Goal: Ask a question

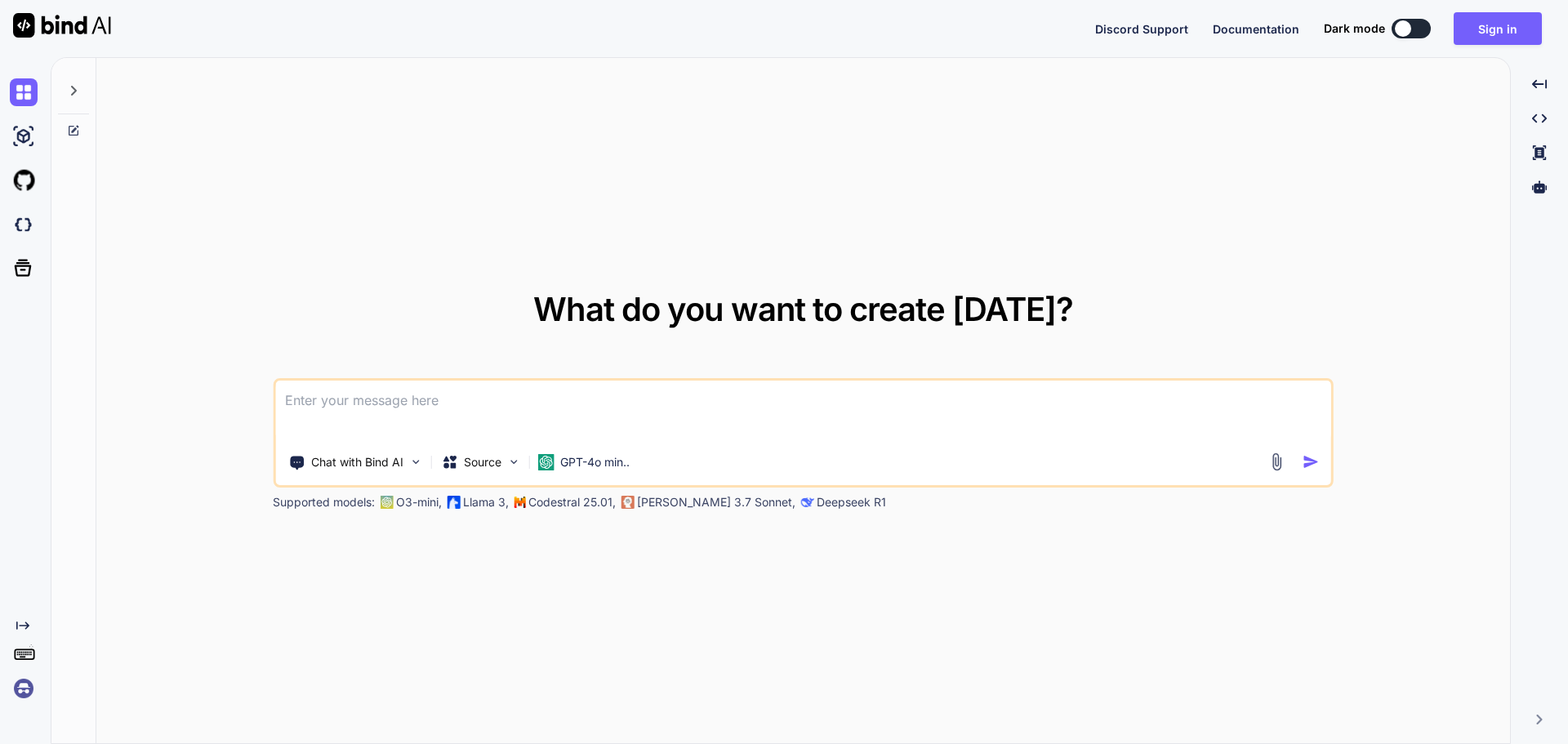
click at [1416, 27] on button at bounding box center [1411, 29] width 39 height 20
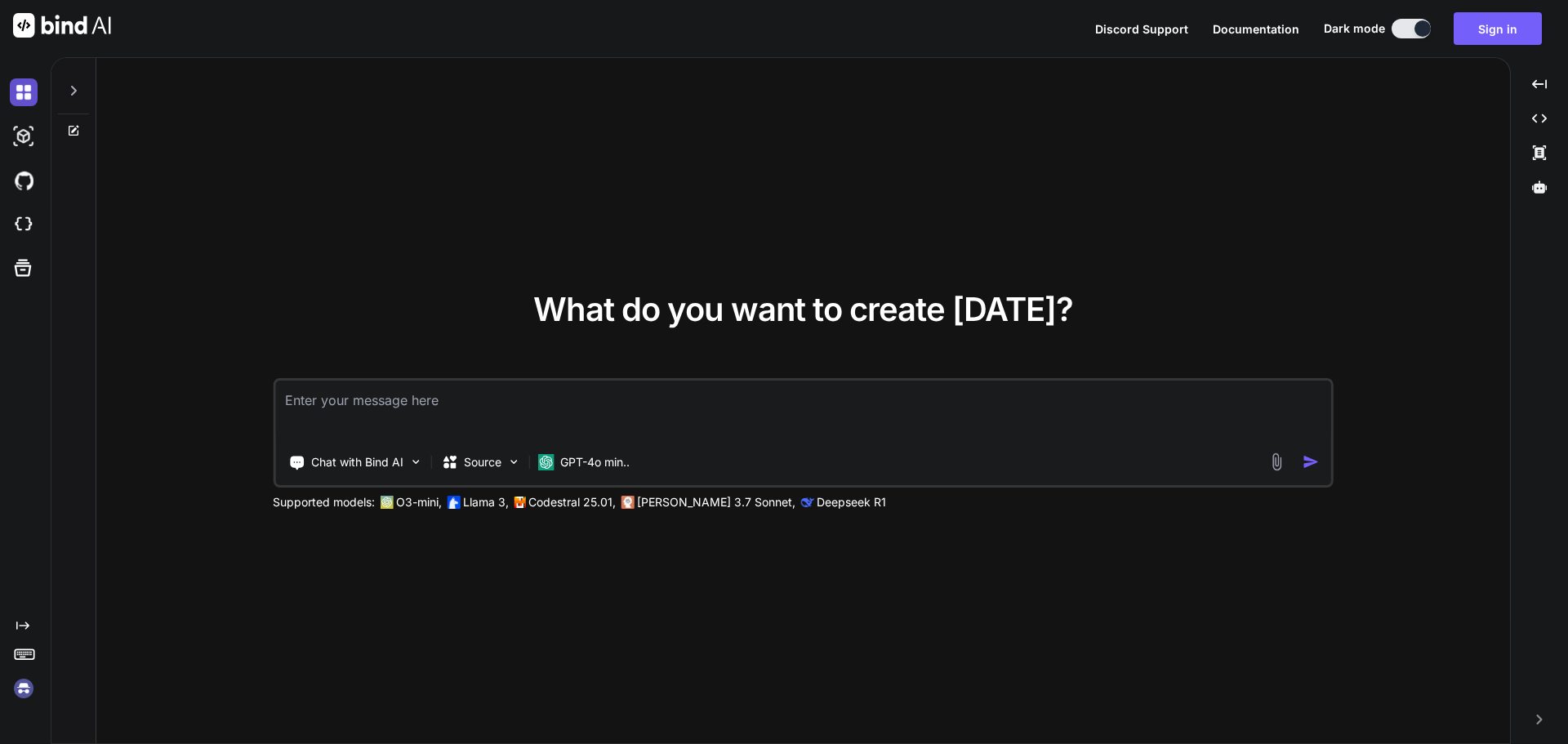
click at [21, 82] on img at bounding box center [23, 92] width 27 height 27
click at [27, 90] on img at bounding box center [23, 92] width 27 height 27
click at [82, 99] on div at bounding box center [73, 87] width 31 height 57
type textarea "x"
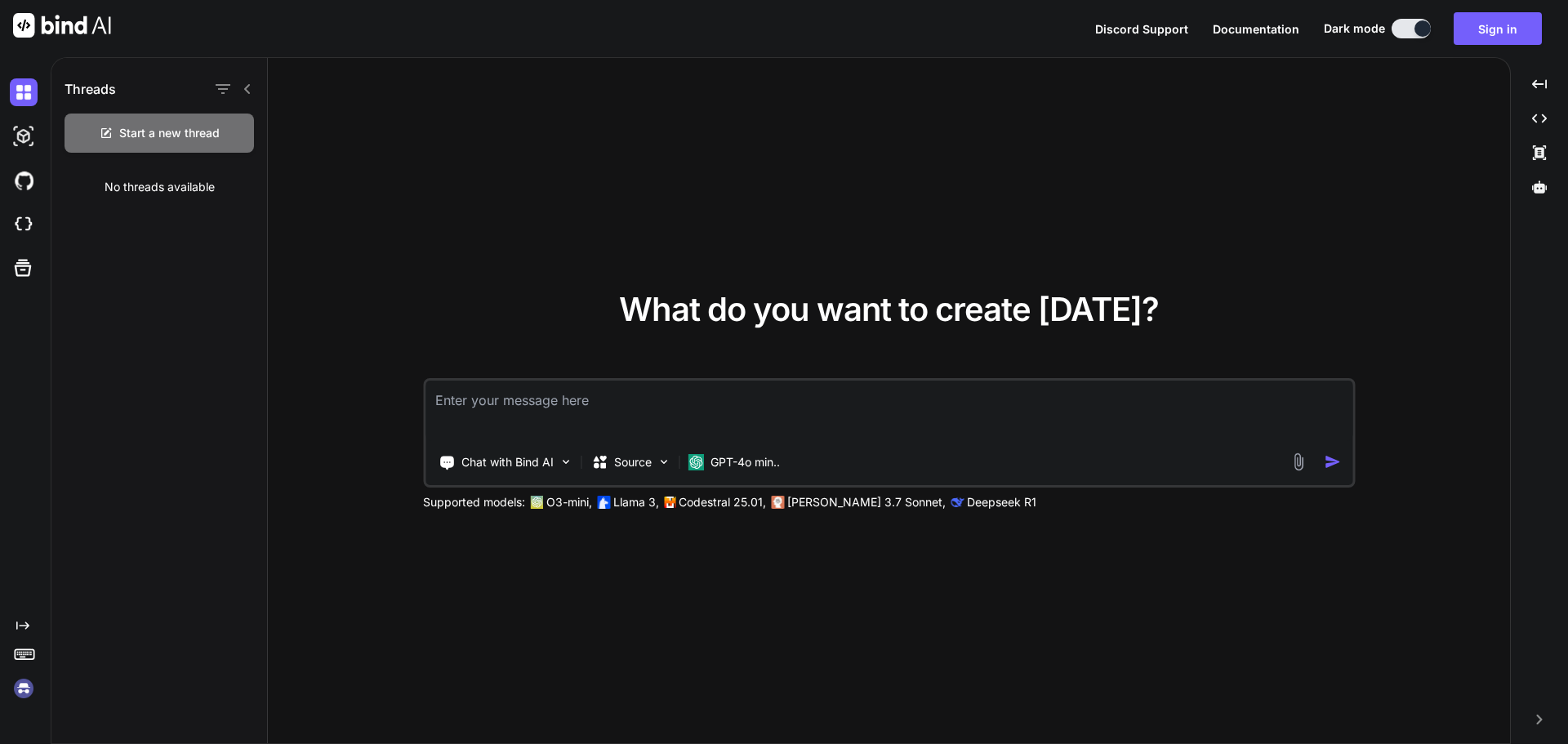
click at [158, 268] on div "Threads Start a new thread No threads available" at bounding box center [160, 401] width 217 height 687
click at [701, 447] on div "GPT-4o min.." at bounding box center [734, 462] width 106 height 32
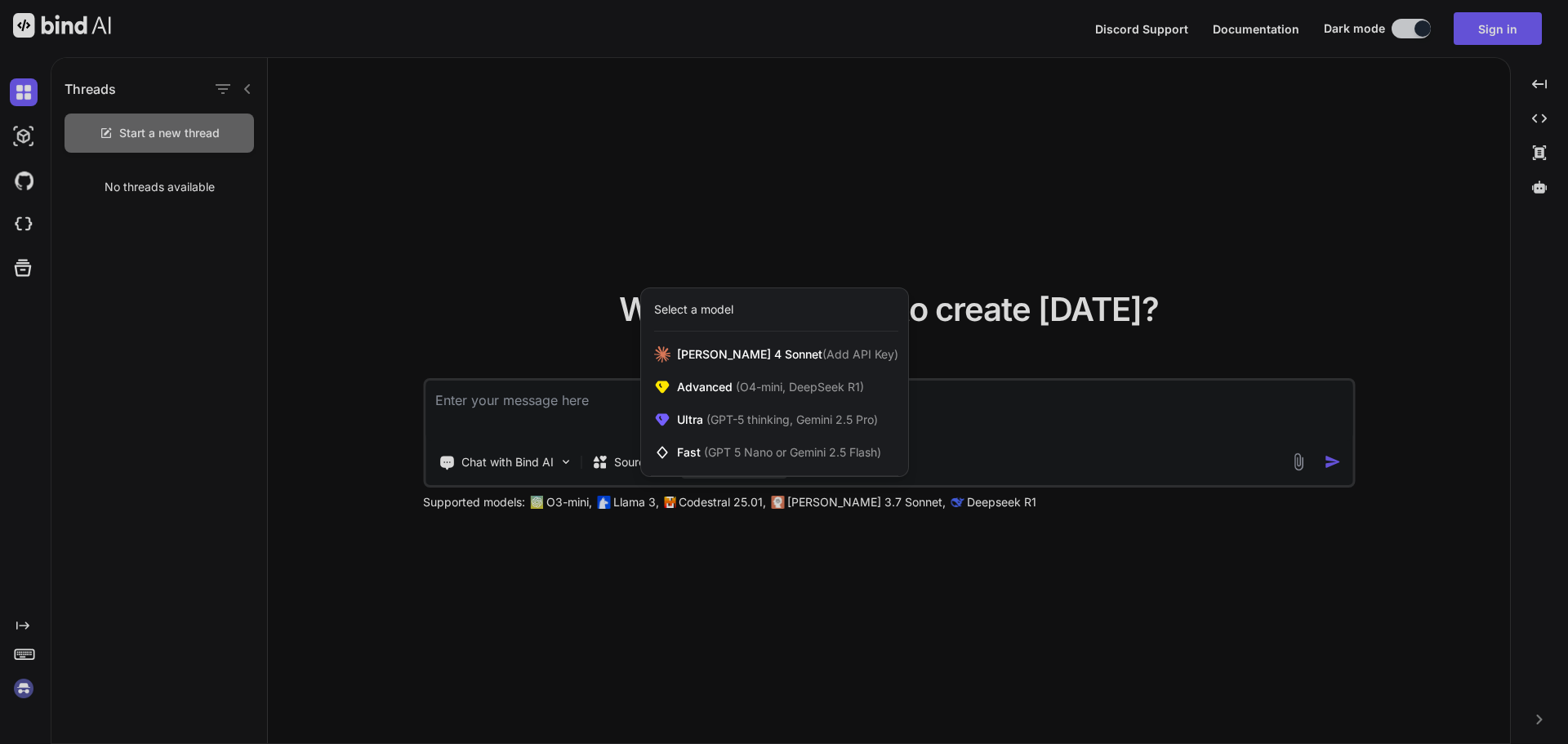
click at [674, 166] on div at bounding box center [784, 372] width 1568 height 744
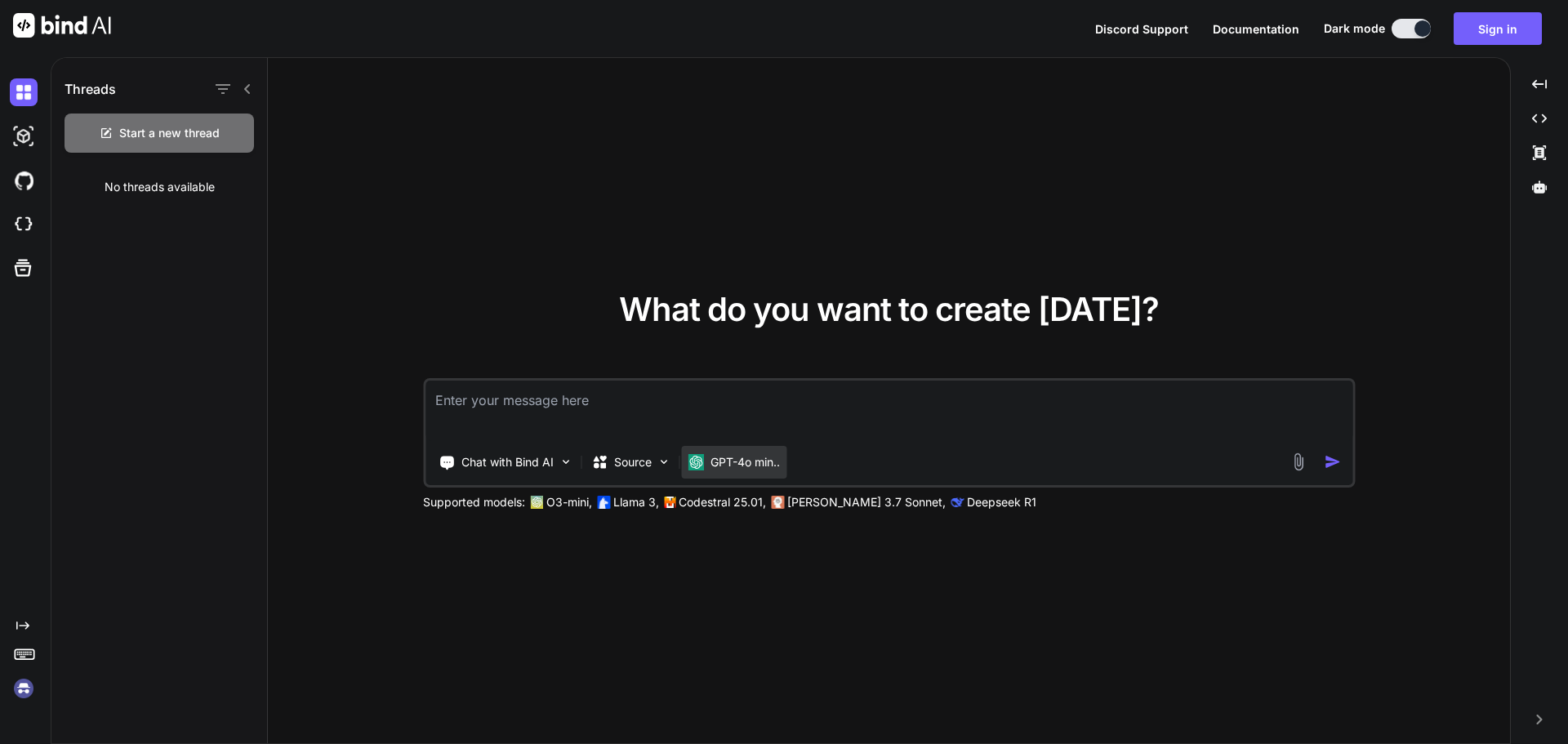
click at [735, 473] on div "GPT-4o min.." at bounding box center [734, 462] width 106 height 32
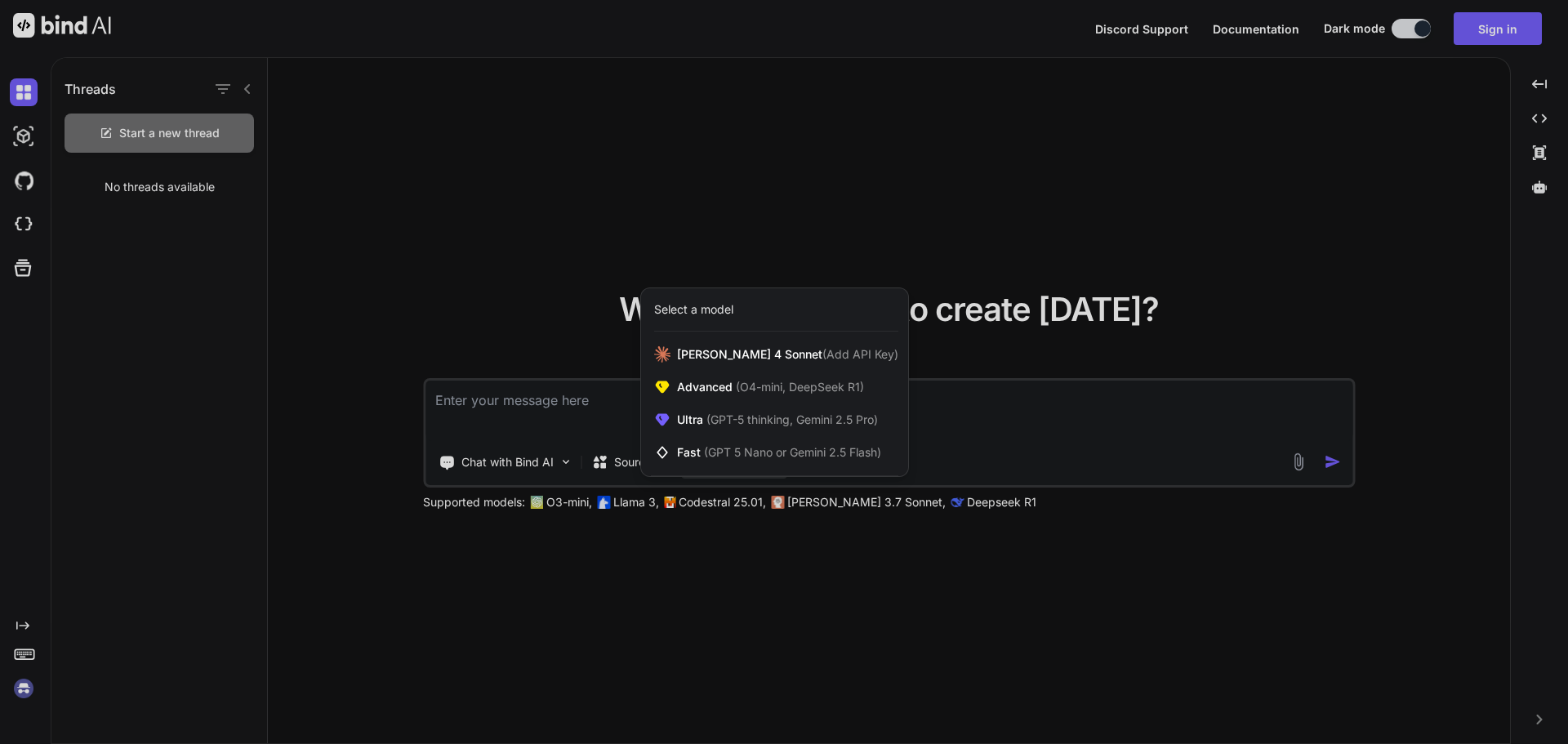
click at [688, 191] on div at bounding box center [784, 372] width 1568 height 744
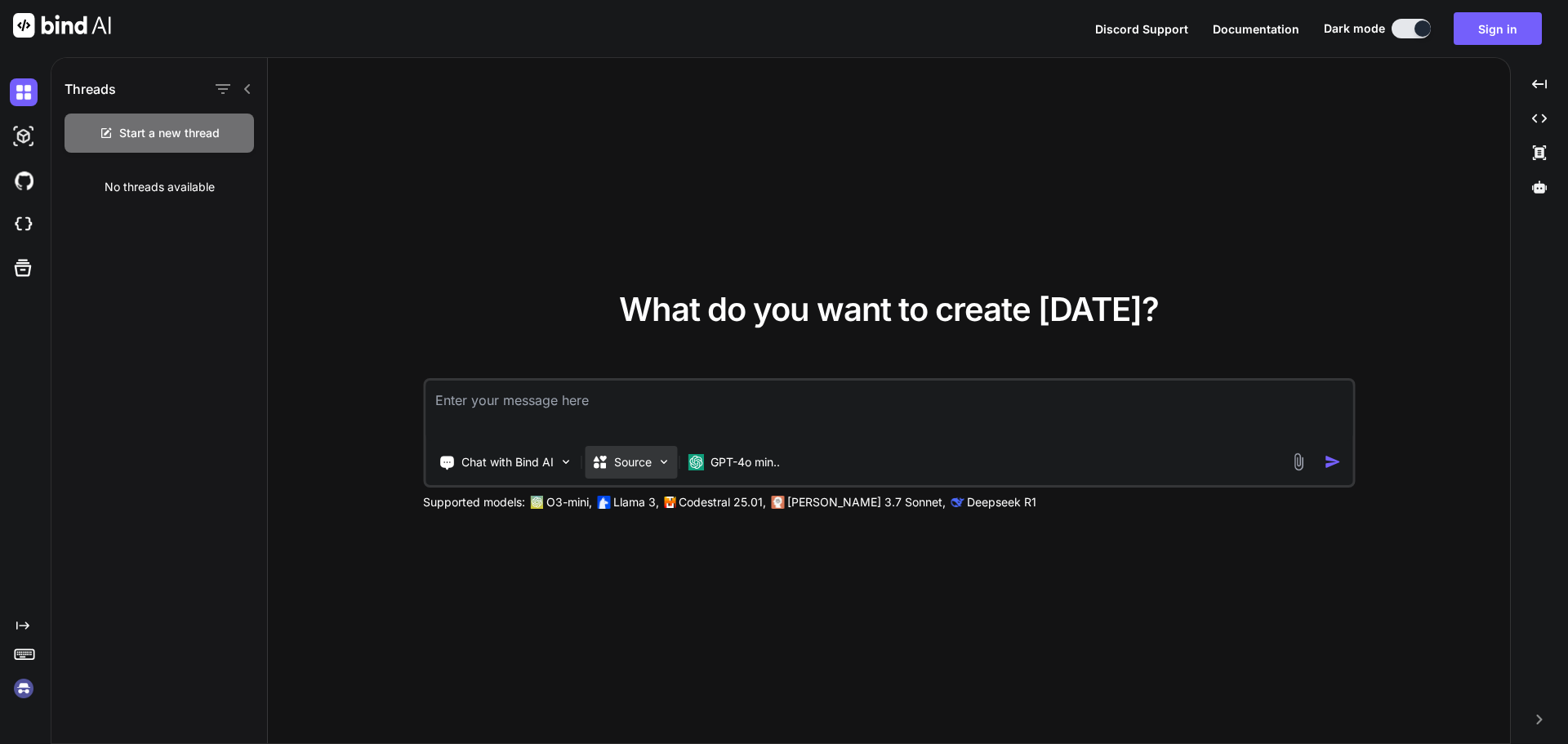
click at [664, 461] on img at bounding box center [664, 461] width 14 height 14
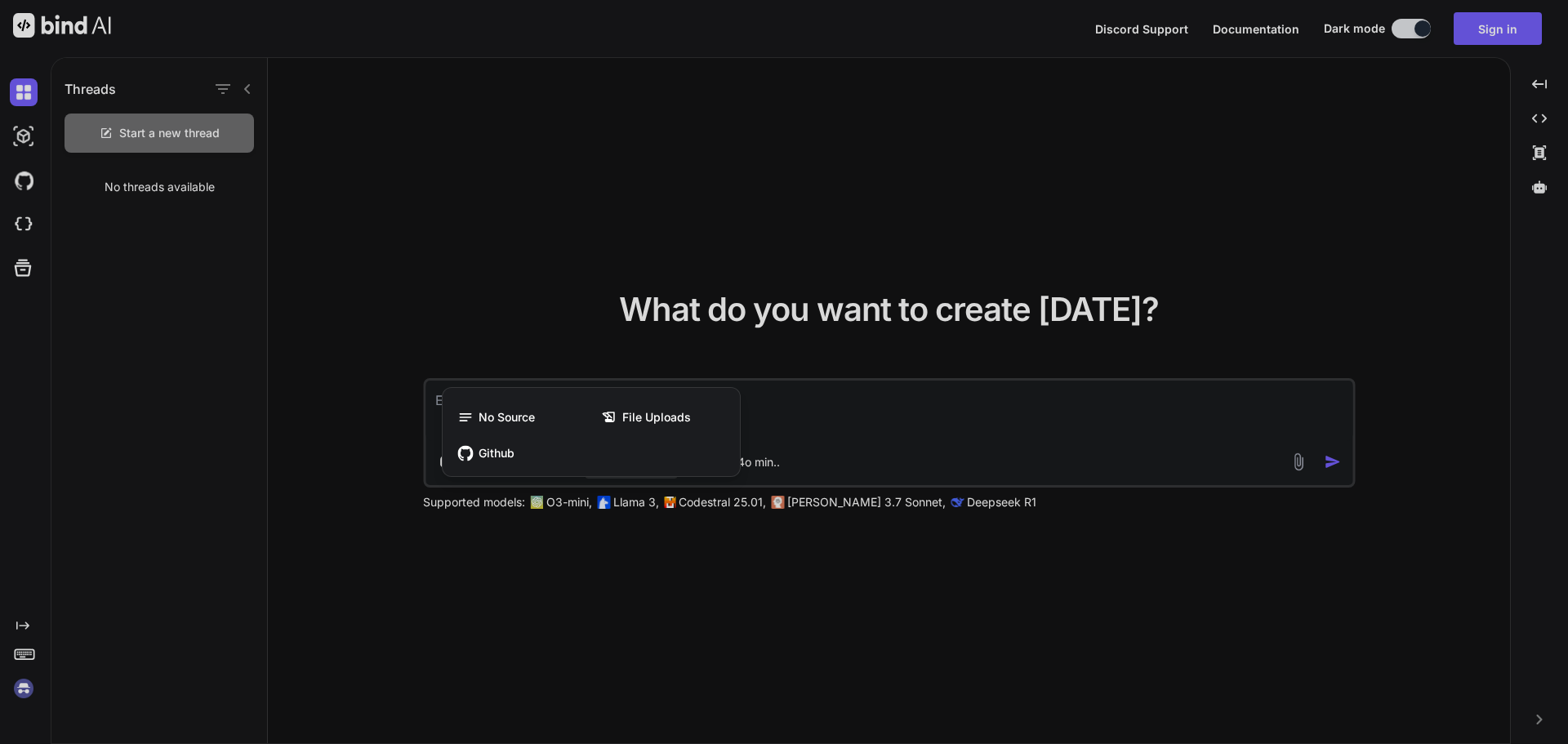
click at [605, 352] on div at bounding box center [784, 372] width 1568 height 744
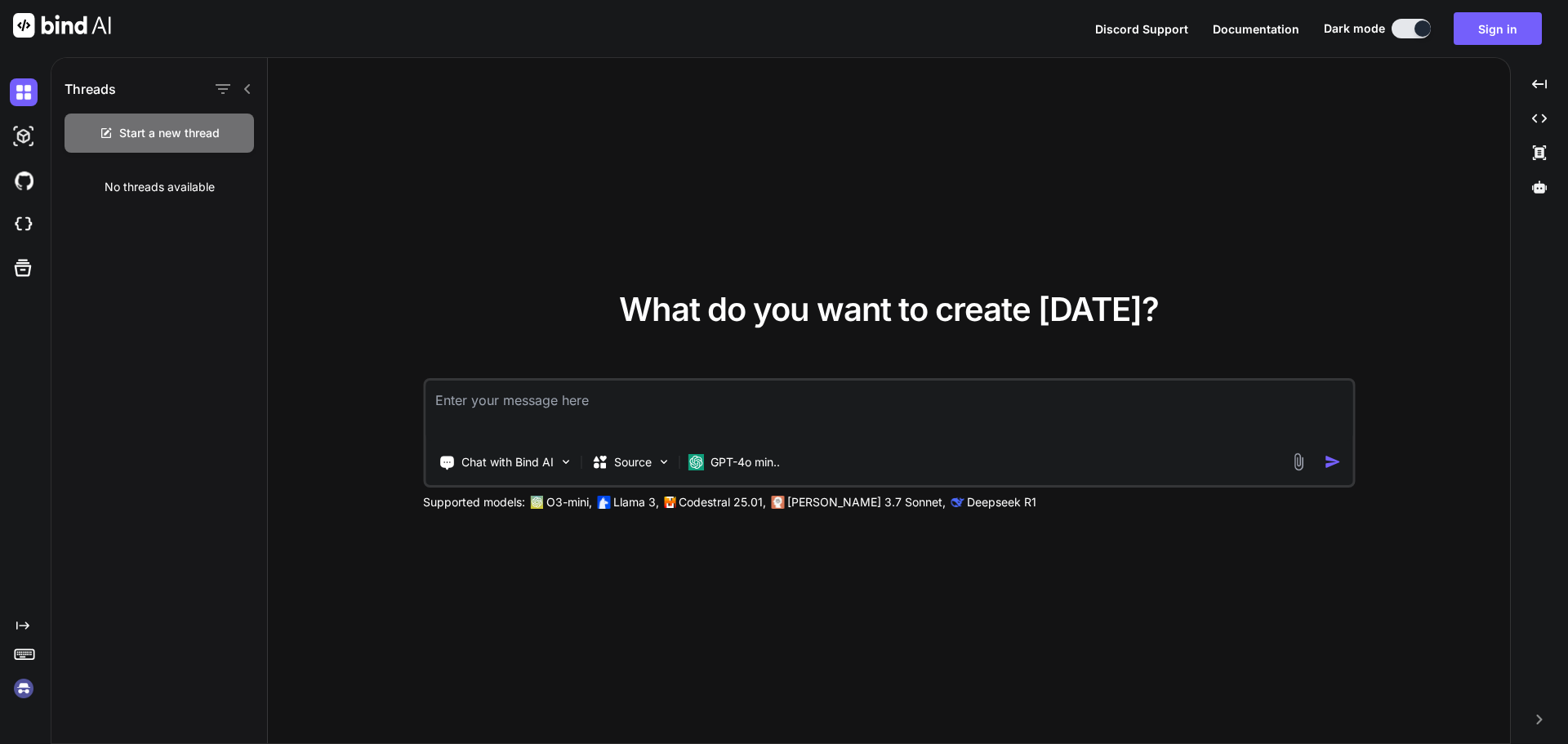
click at [20, 682] on img at bounding box center [23, 687] width 27 height 27
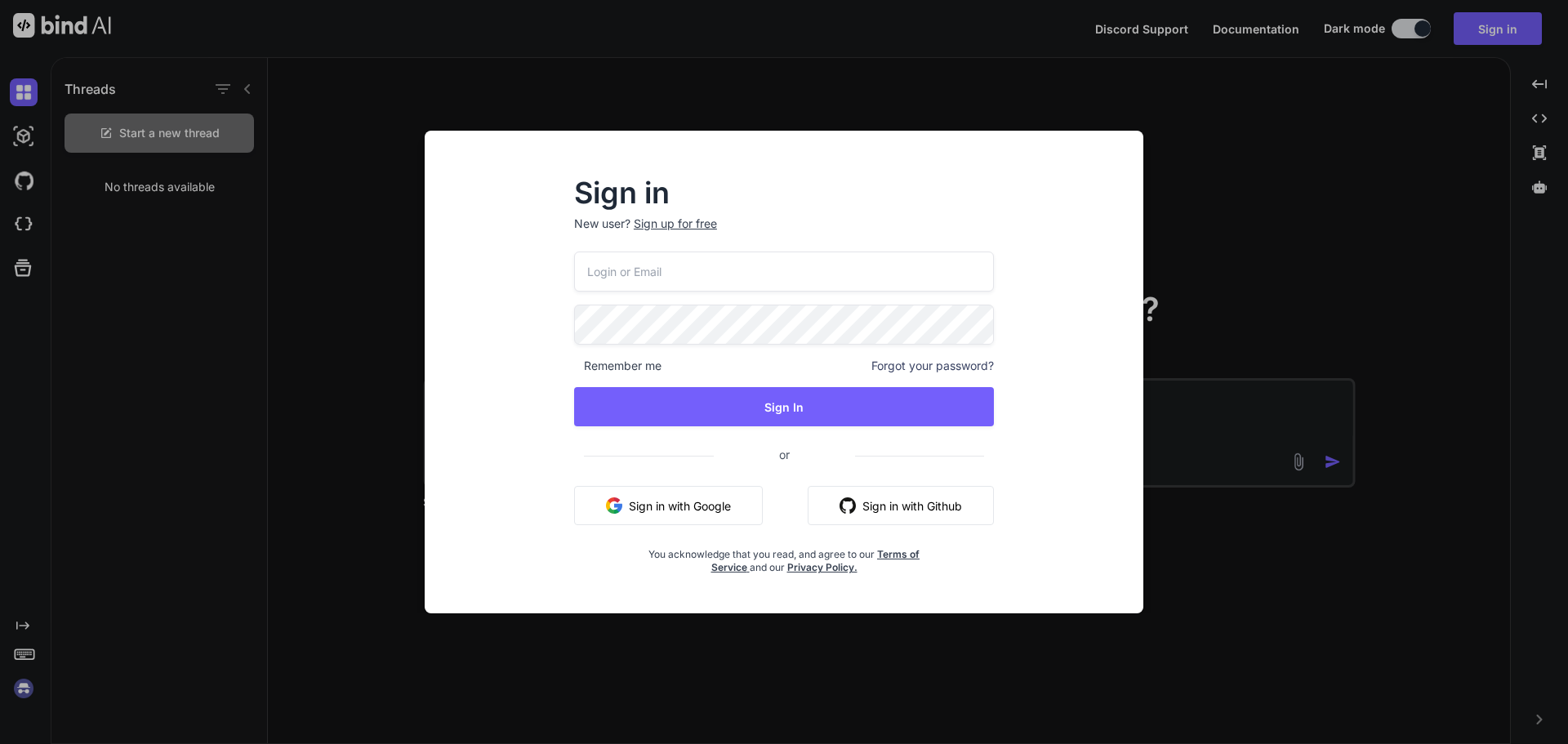
click at [20, 682] on div "Sign in New user? Sign up for free Remember me Forgot your password? Sign In or…" at bounding box center [784, 372] width 1568 height 744
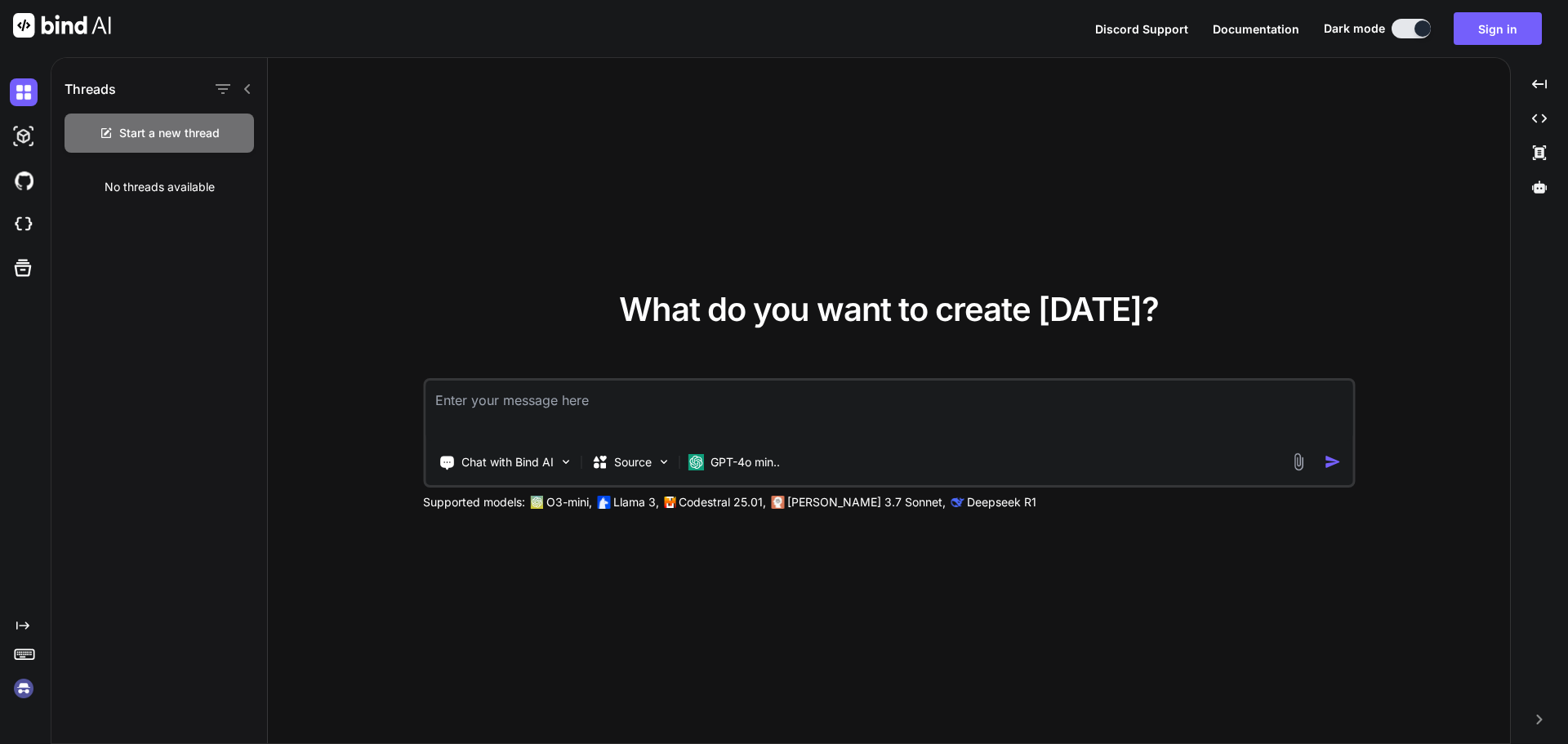
click at [23, 650] on icon at bounding box center [24, 652] width 22 height 22
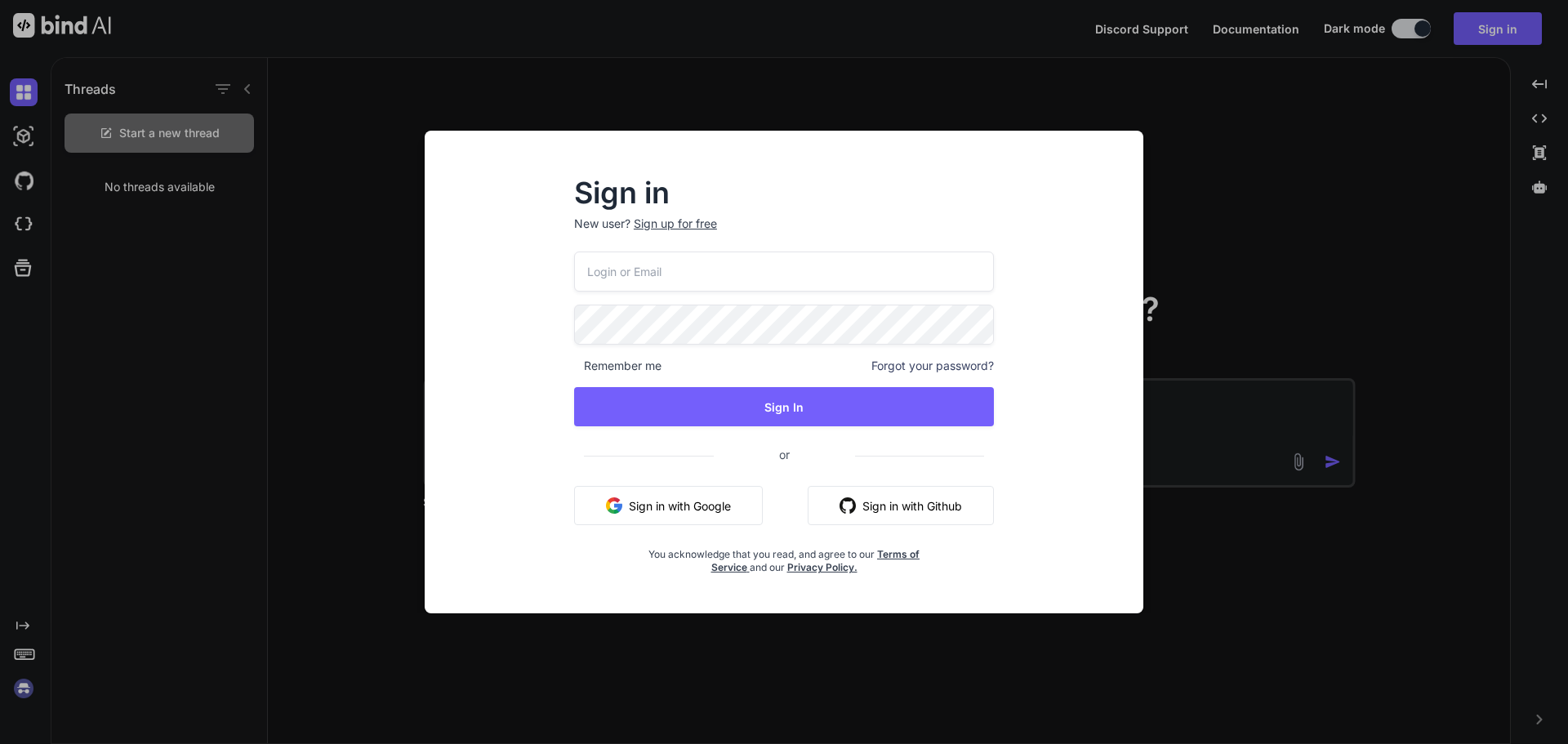
click at [23, 650] on div "Sign in New user? Sign up for free Remember me Forgot your password? Sign In or…" at bounding box center [784, 372] width 1568 height 744
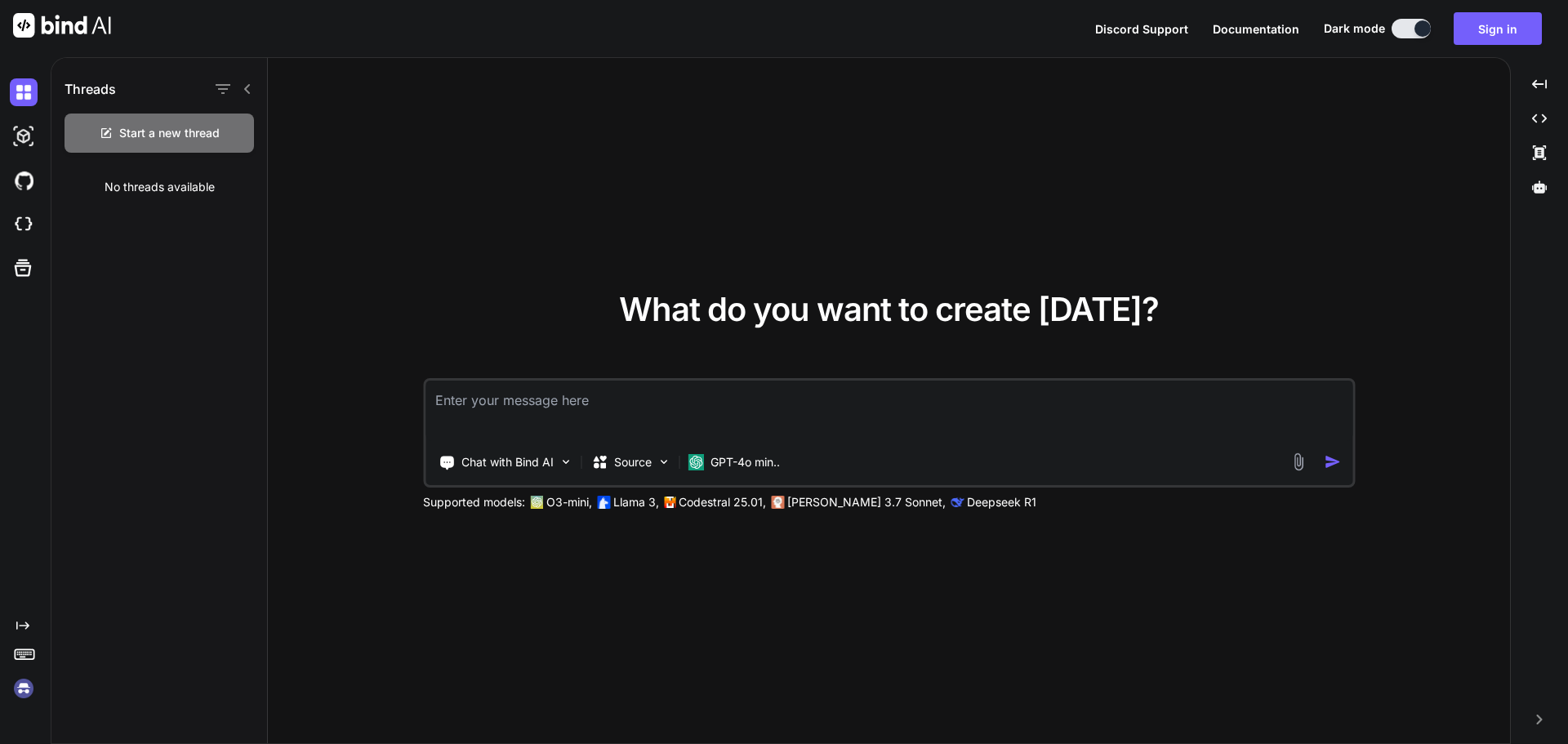
click at [580, 508] on p "O3-mini," at bounding box center [569, 502] width 46 height 17
click at [1414, 23] on button at bounding box center [1411, 29] width 39 height 20
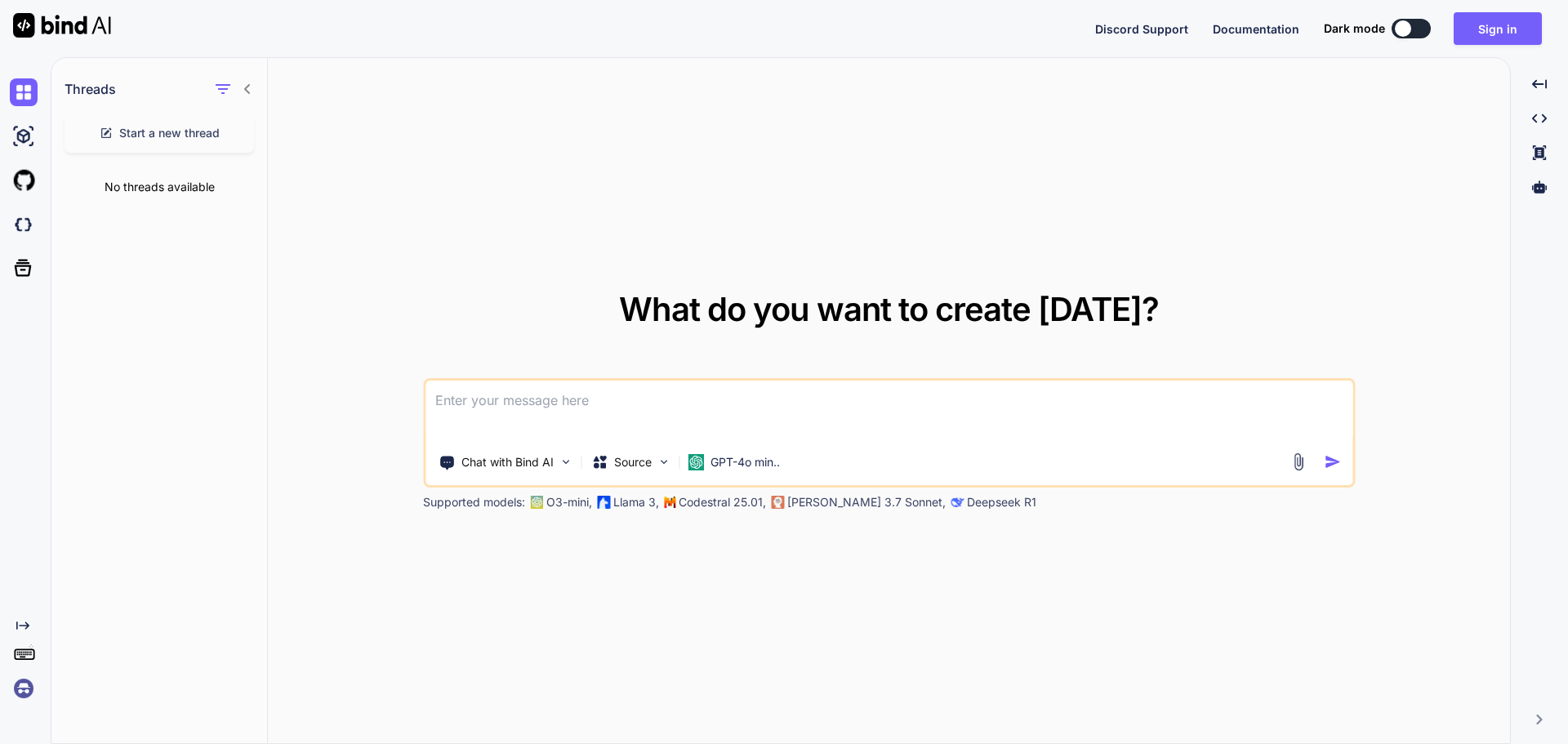
click at [1413, 25] on button at bounding box center [1411, 29] width 39 height 20
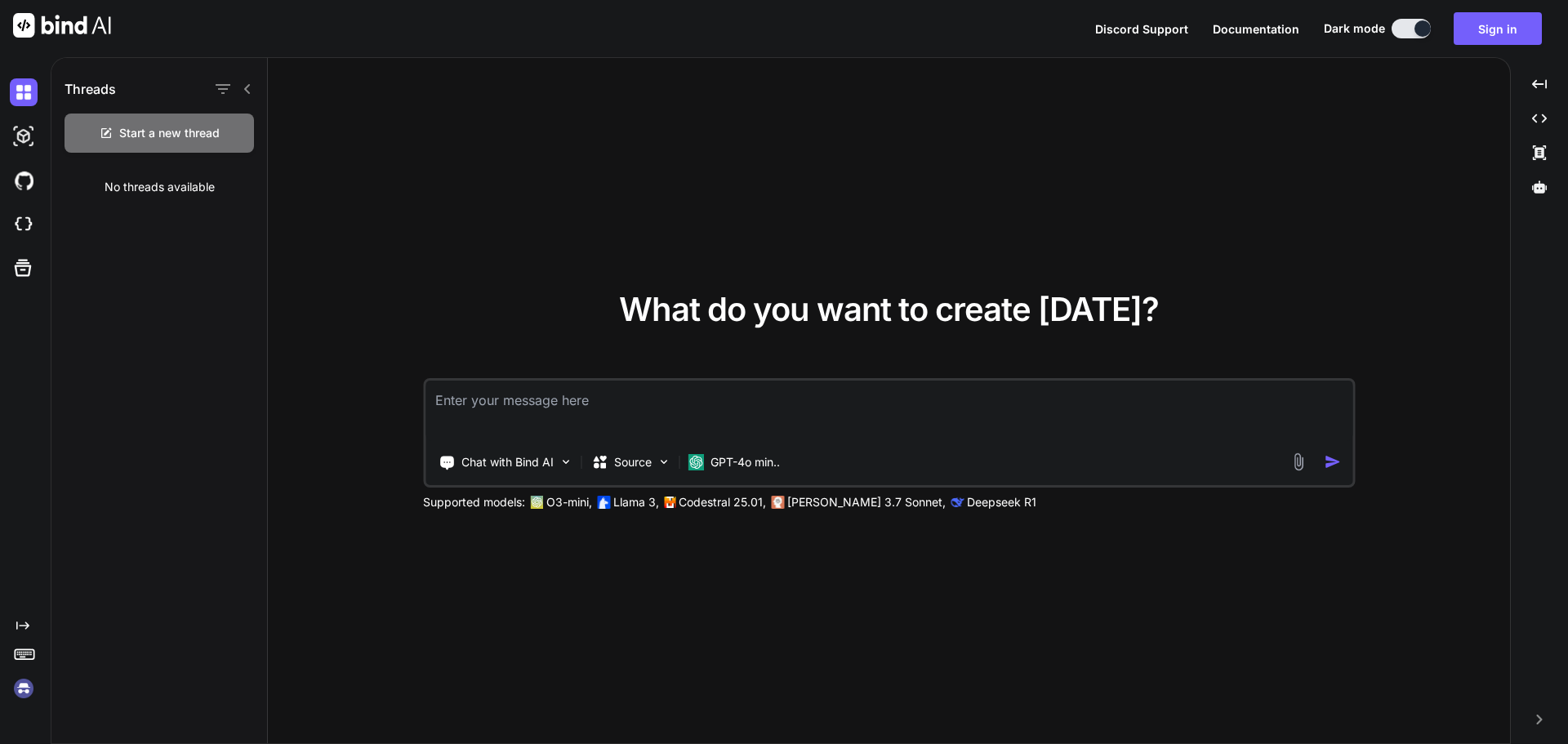
click at [1406, 40] on div "Discord Support Documentation Dark mode Sign in Created with Pixso." at bounding box center [1325, 28] width 460 height 32
click at [1406, 40] on div "Discord Support Documentation Dark mode Sign in Created with Pixso." at bounding box center [1325, 28] width 460 height 32
click at [1411, 40] on div "Discord Support Documentation Dark mode Sign in Created with Pixso." at bounding box center [1325, 28] width 460 height 32
click at [1411, 37] on button at bounding box center [1411, 29] width 39 height 20
